Goal: Find specific page/section: Find specific page/section

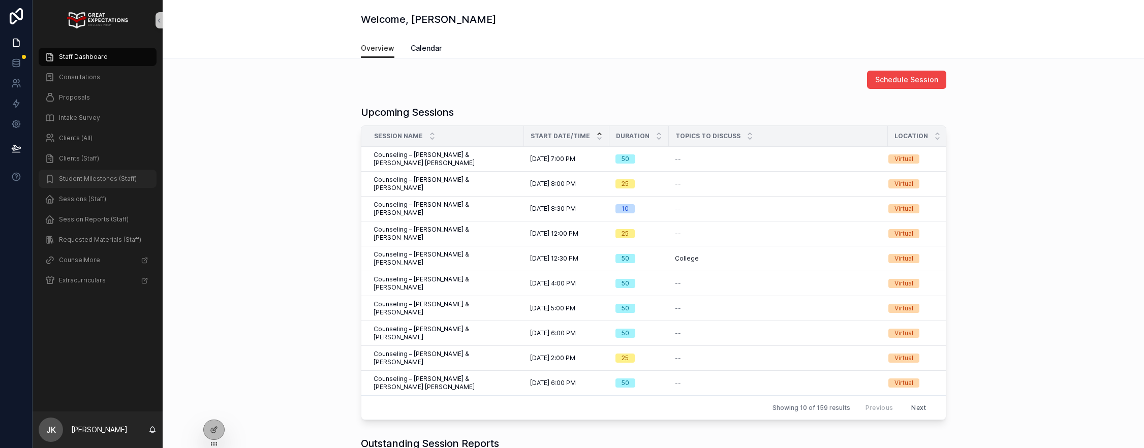
click at [97, 172] on div "Student Milestones (Staff)" at bounding box center [98, 179] width 106 height 16
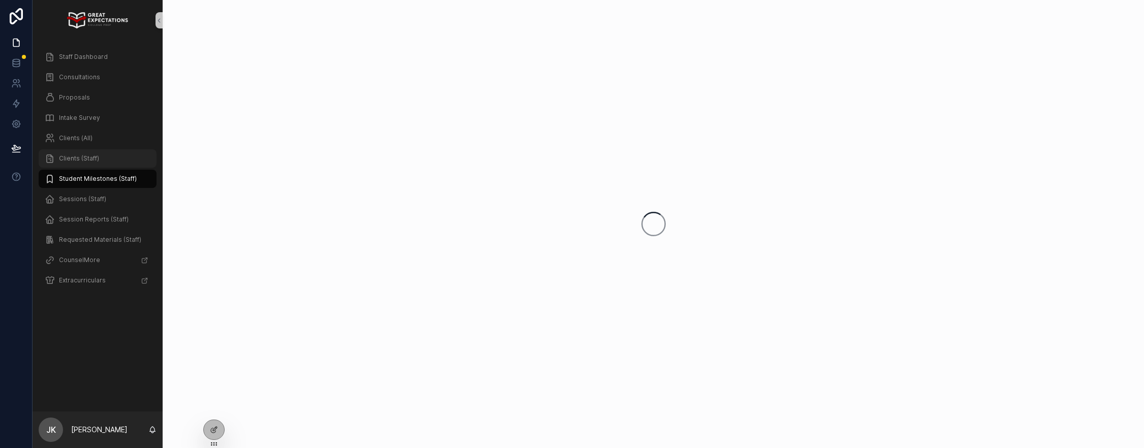
click at [94, 163] on div "Clients (Staff)" at bounding box center [98, 158] width 106 height 16
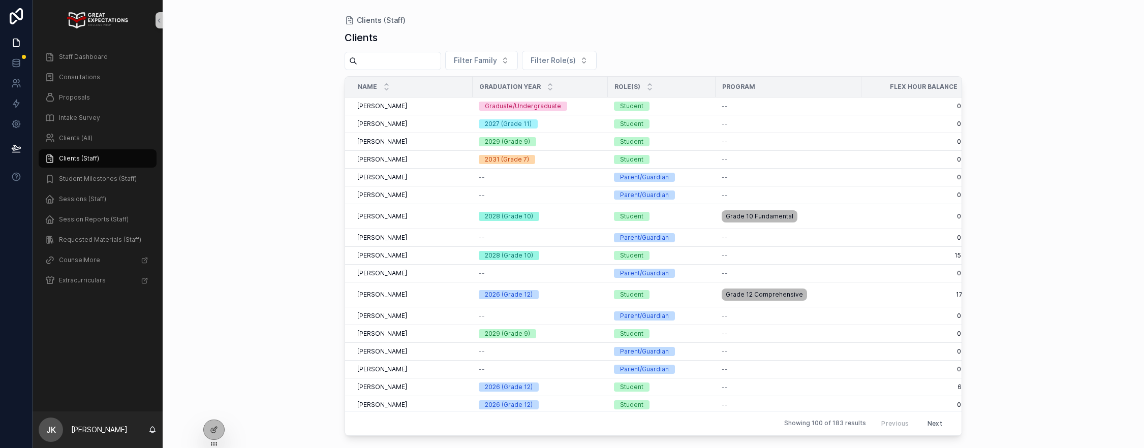
click at [416, 59] on input "scrollable content" at bounding box center [398, 61] width 83 height 14
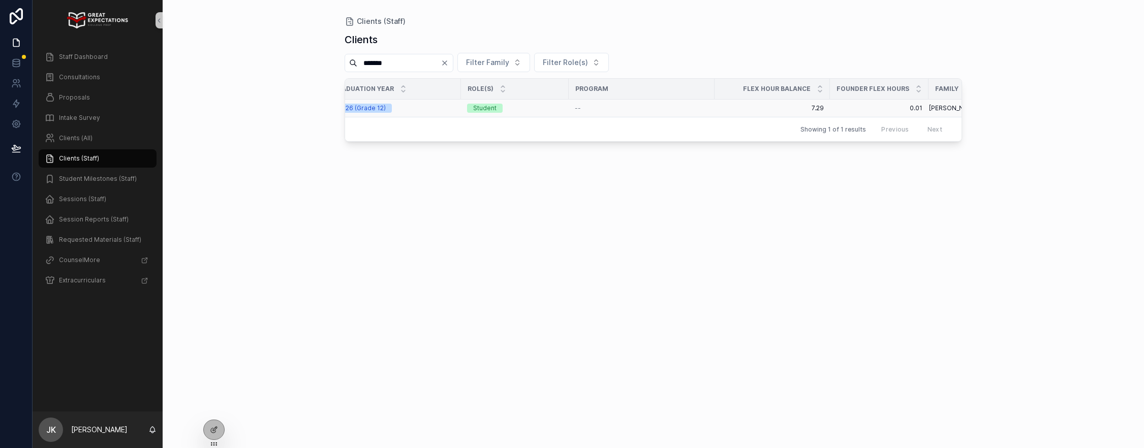
scroll to position [0, 166]
type input "*******"
click at [390, 109] on div "2026 (Grade 12)" at bounding box center [374, 108] width 123 height 9
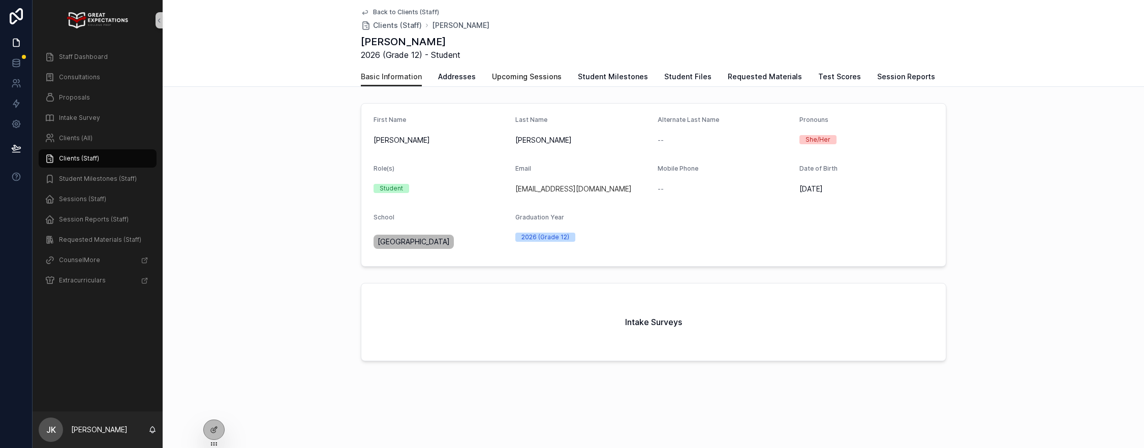
click at [529, 77] on span "Upcoming Sessions" at bounding box center [527, 77] width 70 height 10
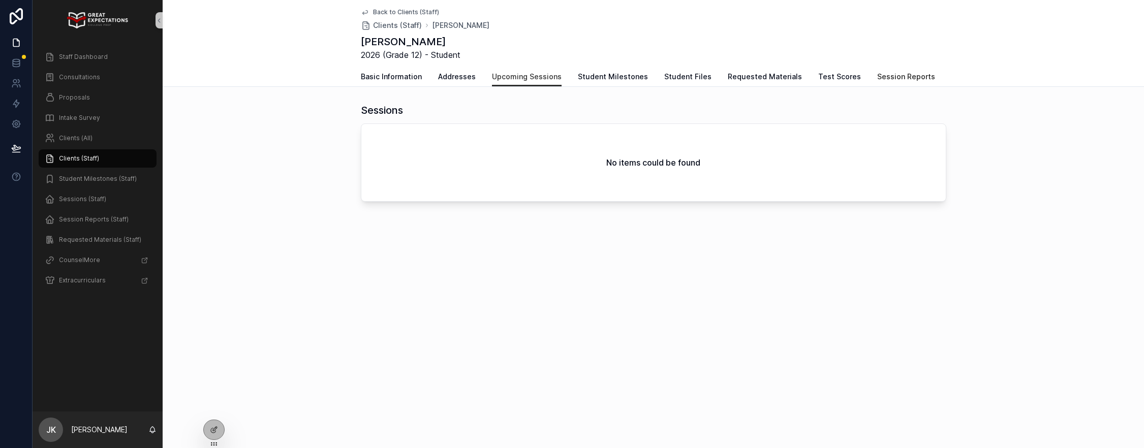
click at [893, 74] on span "Session Reports" at bounding box center [906, 77] width 58 height 10
